Goal: Transaction & Acquisition: Download file/media

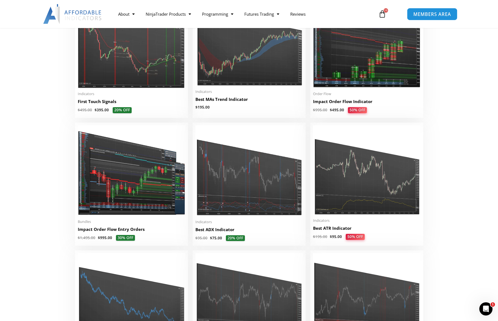
click at [438, 12] on span "MEMBERS AREA" at bounding box center [432, 14] width 38 height 5
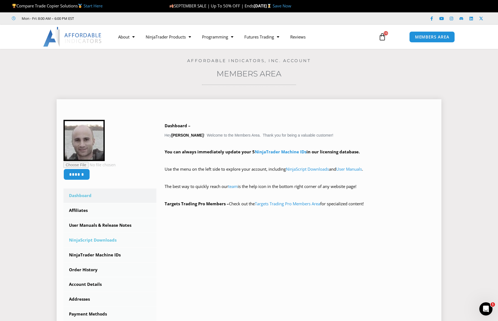
click at [91, 240] on link "NinjaScript Downloads" at bounding box center [109, 240] width 93 height 14
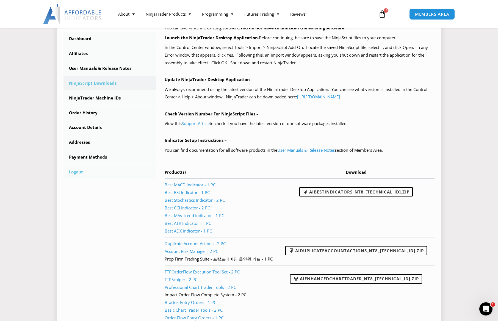
scroll to position [165, 0]
